Goal: Task Accomplishment & Management: Complete application form

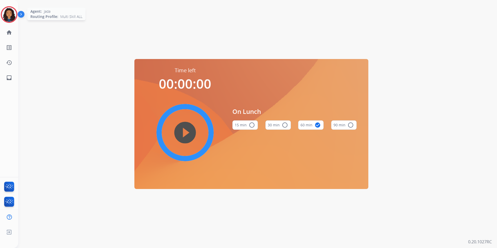
click at [17, 13] on div at bounding box center [9, 14] width 17 height 17
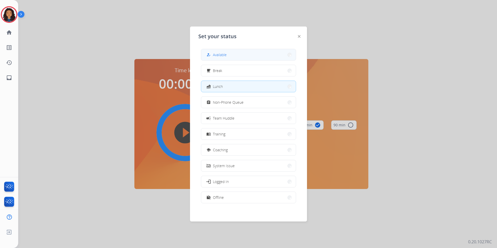
click at [241, 54] on button "how_to_reg Available" at bounding box center [248, 54] width 95 height 11
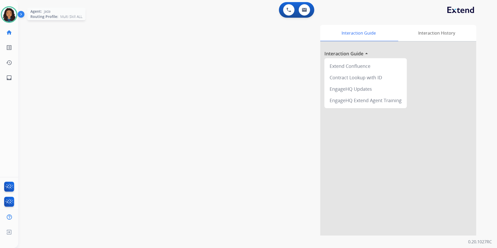
click at [12, 17] on img at bounding box center [9, 14] width 15 height 15
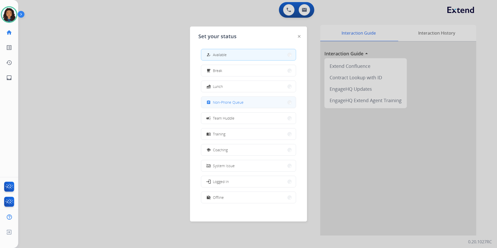
click at [226, 103] on span "Non-Phone Queue" at bounding box center [228, 102] width 31 height 5
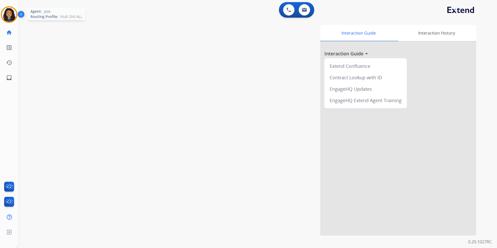
drag, startPoint x: 11, startPoint y: 18, endPoint x: 14, endPoint y: 18, distance: 3.4
click at [11, 18] on img at bounding box center [9, 14] width 15 height 15
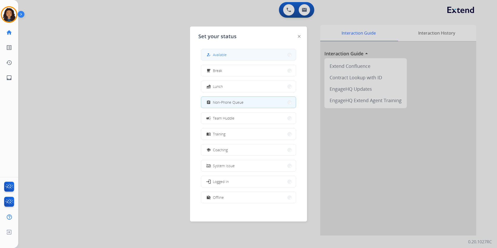
click at [245, 51] on button "how_to_reg Available" at bounding box center [248, 54] width 95 height 11
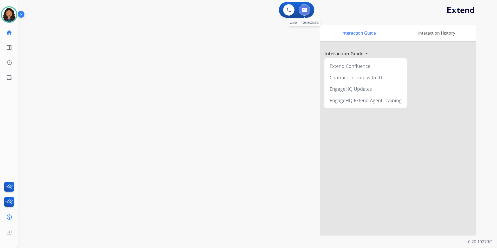
click at [308, 12] on button at bounding box center [304, 9] width 11 height 11
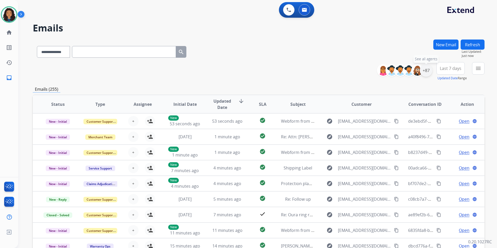
click at [426, 73] on div "+87" at bounding box center [426, 70] width 12 height 12
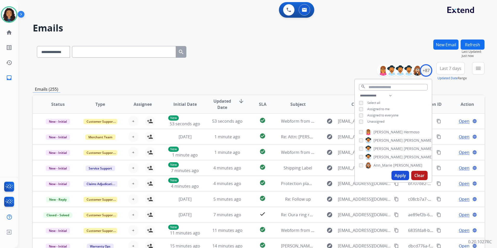
click at [381, 122] on span "Unassigned" at bounding box center [375, 121] width 17 height 4
click at [398, 176] on button "Apply" at bounding box center [400, 175] width 18 height 9
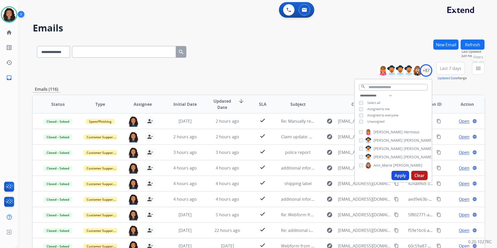
click at [475, 70] on button "menu Filters" at bounding box center [478, 68] width 12 height 12
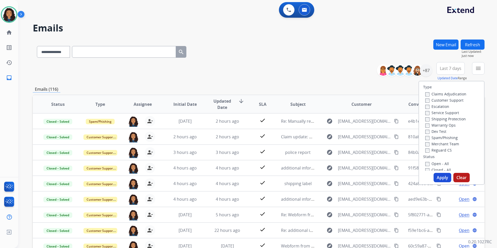
click at [450, 101] on label "Customer Support" at bounding box center [444, 100] width 38 height 5
click at [453, 118] on label "Shipping Protection" at bounding box center [445, 118] width 41 height 5
click at [439, 148] on label "Reguard CS" at bounding box center [438, 150] width 27 height 5
click at [434, 164] on label "Open - All" at bounding box center [437, 163] width 24 height 5
click at [439, 175] on button "Apply" at bounding box center [443, 177] width 18 height 9
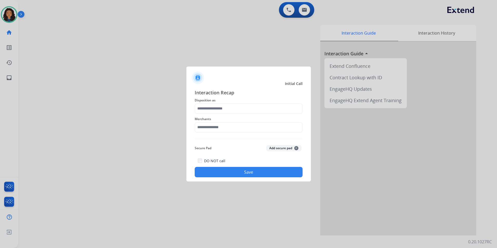
drag, startPoint x: 242, startPoint y: 102, endPoint x: 242, endPoint y: 106, distance: 3.6
click at [242, 104] on div "Interaction Recap Disposition as Merchants Secure Pad Add secure pad + DO NOT c…" at bounding box center [249, 133] width 108 height 89
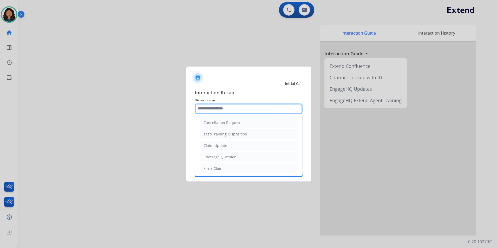
click at [242, 107] on input "text" at bounding box center [249, 108] width 108 height 10
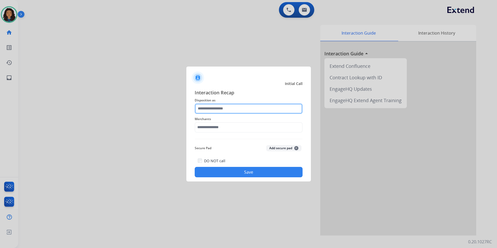
click at [236, 109] on input "text" at bounding box center [249, 108] width 108 height 10
click at [227, 134] on div "Merchants" at bounding box center [249, 124] width 108 height 21
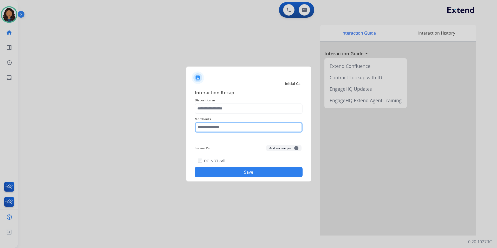
click at [231, 125] on input "text" at bounding box center [249, 127] width 108 height 10
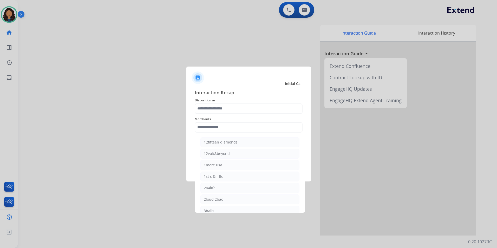
click at [243, 103] on span "Disposition as" at bounding box center [249, 100] width 108 height 6
click at [244, 107] on input "text" at bounding box center [249, 108] width 108 height 10
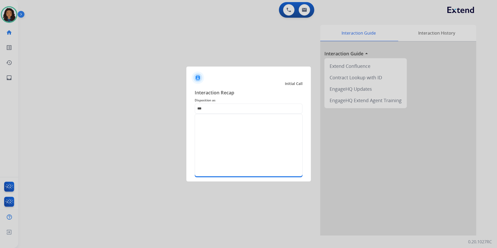
click at [140, 115] on div at bounding box center [248, 124] width 497 height 248
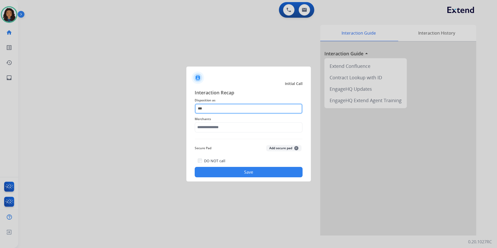
drag, startPoint x: 206, startPoint y: 108, endPoint x: 163, endPoint y: 116, distance: 44.2
click at [0, 116] on app-contact-recap-modal "Initial Call Interaction Recap Disposition as *** Merchants Secure Pad Add secu…" at bounding box center [0, 124] width 0 height 248
type input "*****"
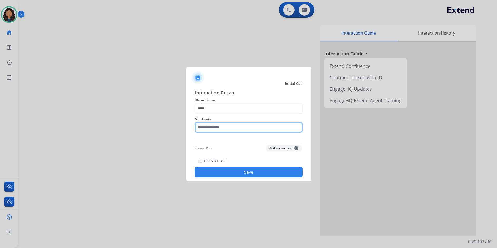
click at [223, 128] on input "text" at bounding box center [249, 127] width 108 height 10
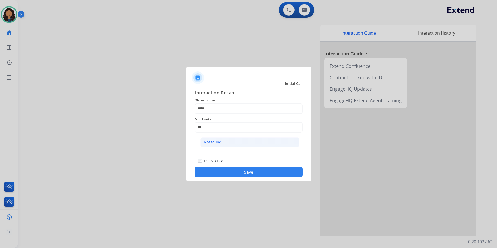
click at [236, 146] on li "Not found" at bounding box center [249, 142] width 99 height 10
type input "*********"
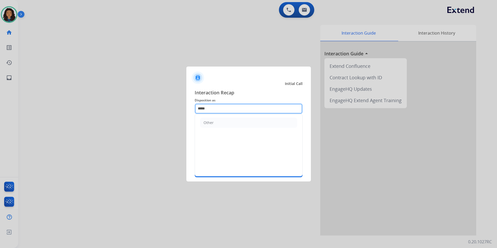
click at [222, 109] on input "*****" at bounding box center [249, 108] width 108 height 10
click at [225, 123] on li "Other" at bounding box center [248, 123] width 97 height 10
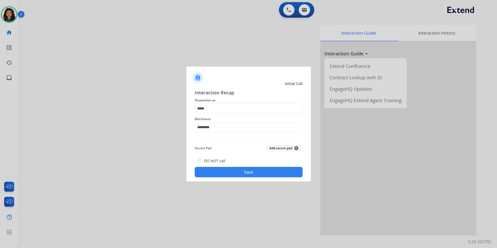
type input "*****"
click at [216, 173] on button "Save" at bounding box center [249, 172] width 108 height 10
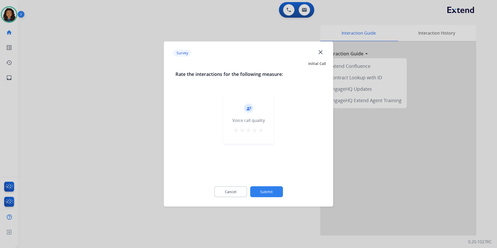
click at [108, 131] on div at bounding box center [248, 124] width 497 height 248
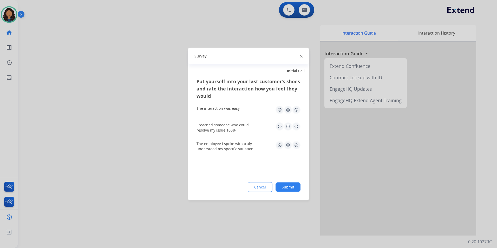
click at [108, 131] on div at bounding box center [248, 124] width 497 height 248
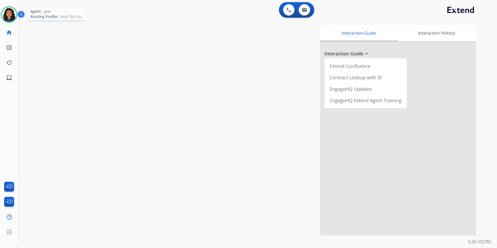
click at [9, 13] on img at bounding box center [9, 14] width 15 height 15
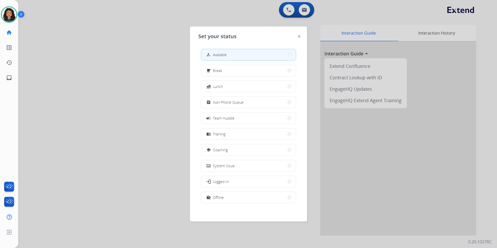
click at [244, 198] on button "work_off Offline" at bounding box center [248, 197] width 95 height 11
